Goal: Information Seeking & Learning: Find specific fact

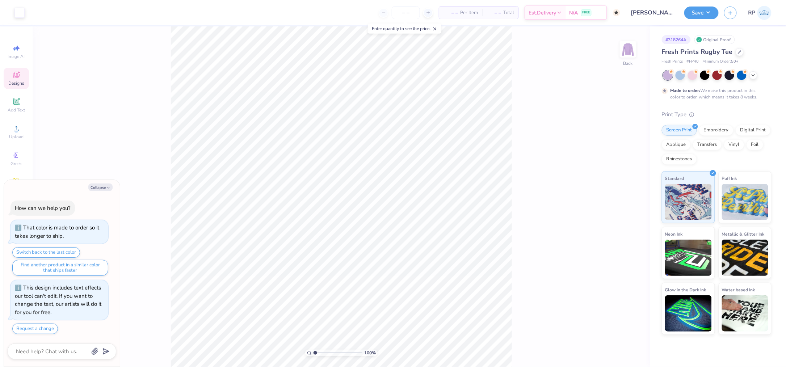
click at [25, 77] on div "Designs" at bounding box center [16, 78] width 25 height 21
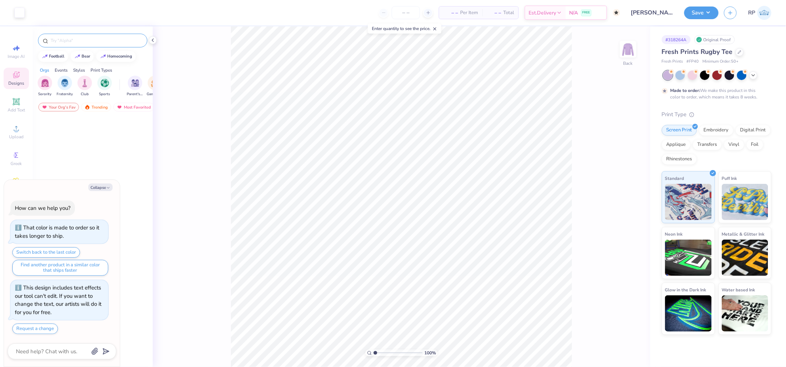
type textarea "x"
click at [104, 41] on input "text" at bounding box center [96, 40] width 93 height 7
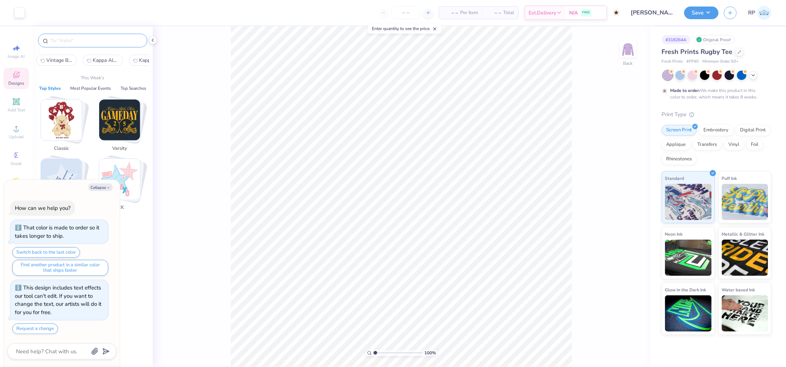
paste input "Delta Delta Delta Tri Delta Athletic Text and Number in Gray Parent's Weekend […"
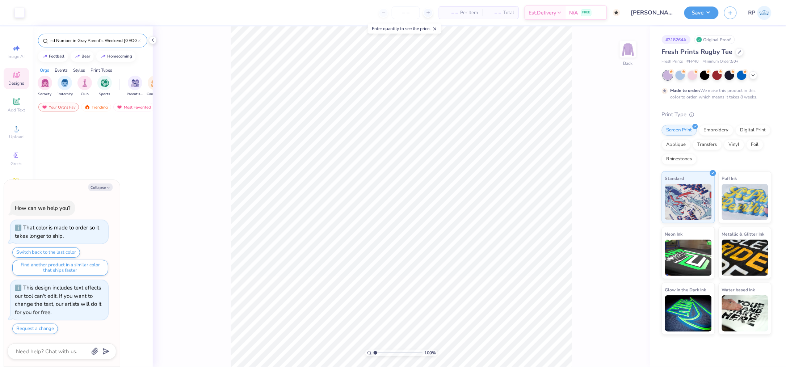
type input "Delta Delta Delta Tri Delta Athletic Text and Number in Gray Parent's Weekend […"
click at [98, 186] on button "Collapse" at bounding box center [100, 188] width 24 height 8
type textarea "x"
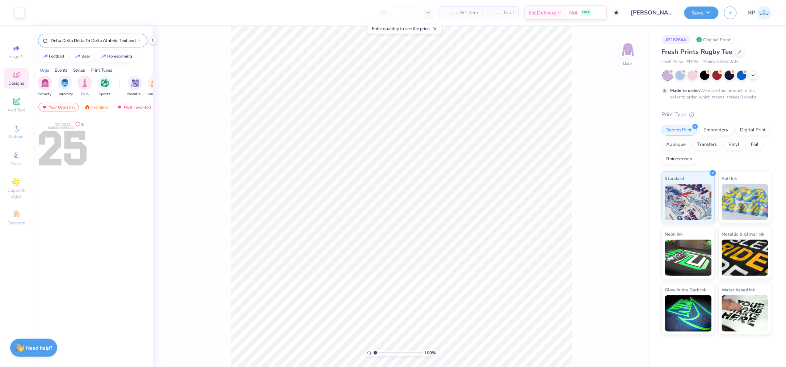
click at [123, 38] on input "Delta Delta Delta Tri Delta Athletic Text and Number in Gray Parent's Weekend […" at bounding box center [94, 40] width 88 height 7
click at [124, 39] on input "Delta Delta Delta Tri Delta Athletic Text and Number in Gray Parent's Weekend […" at bounding box center [94, 40] width 88 height 7
paste input "Simple Happy Burger Dad's Day Shirt"
type input "Simple Happy Burger Dad's Day Shirt"
